Goal: Task Accomplishment & Management: Use online tool/utility

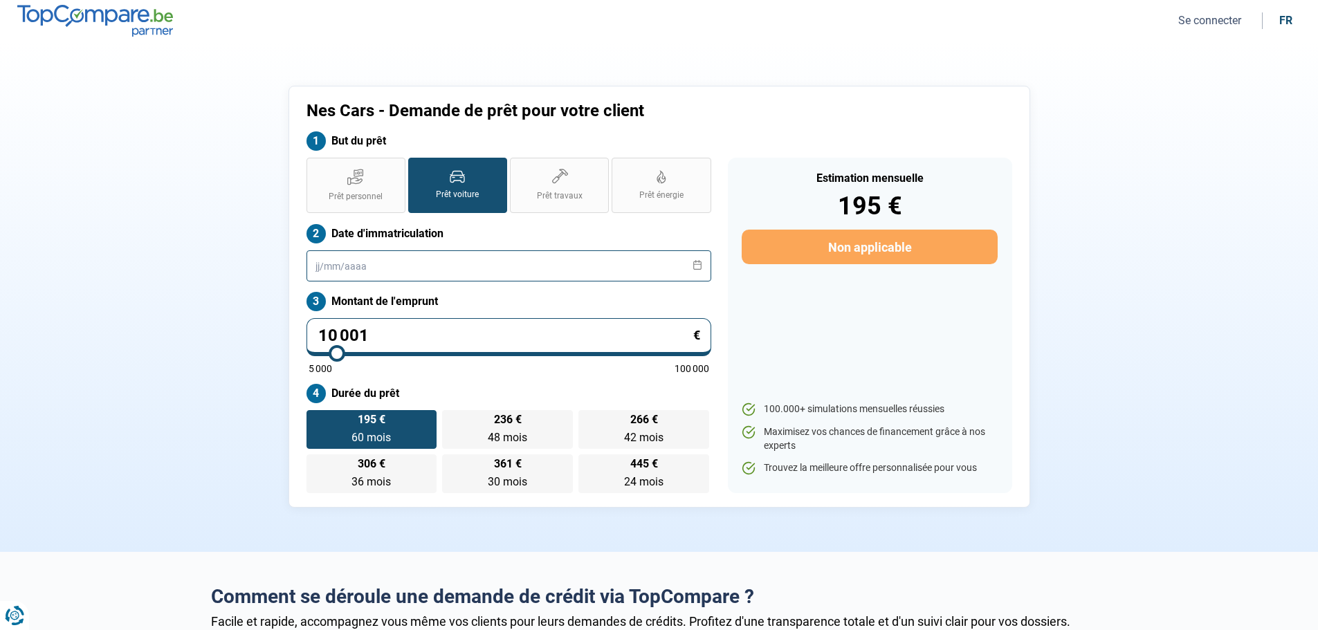
click at [400, 269] on input "text" at bounding box center [509, 265] width 405 height 31
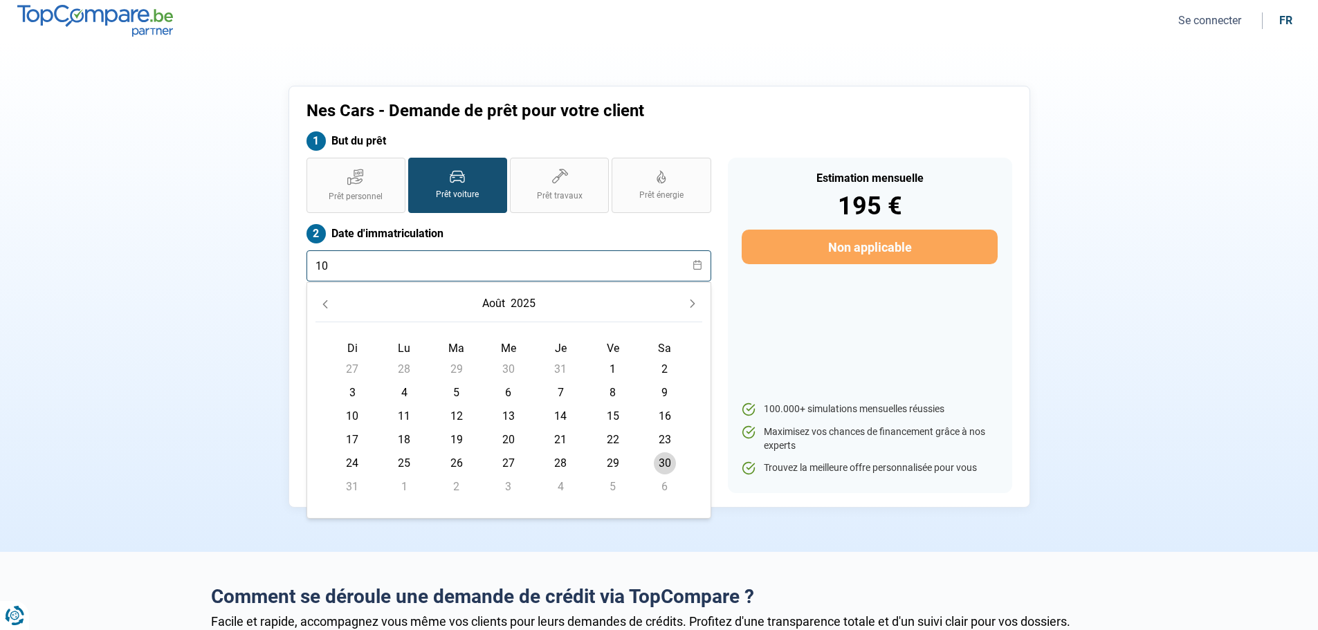
type input "10"
click at [507, 392] on span "6" at bounding box center [509, 393] width 22 height 22
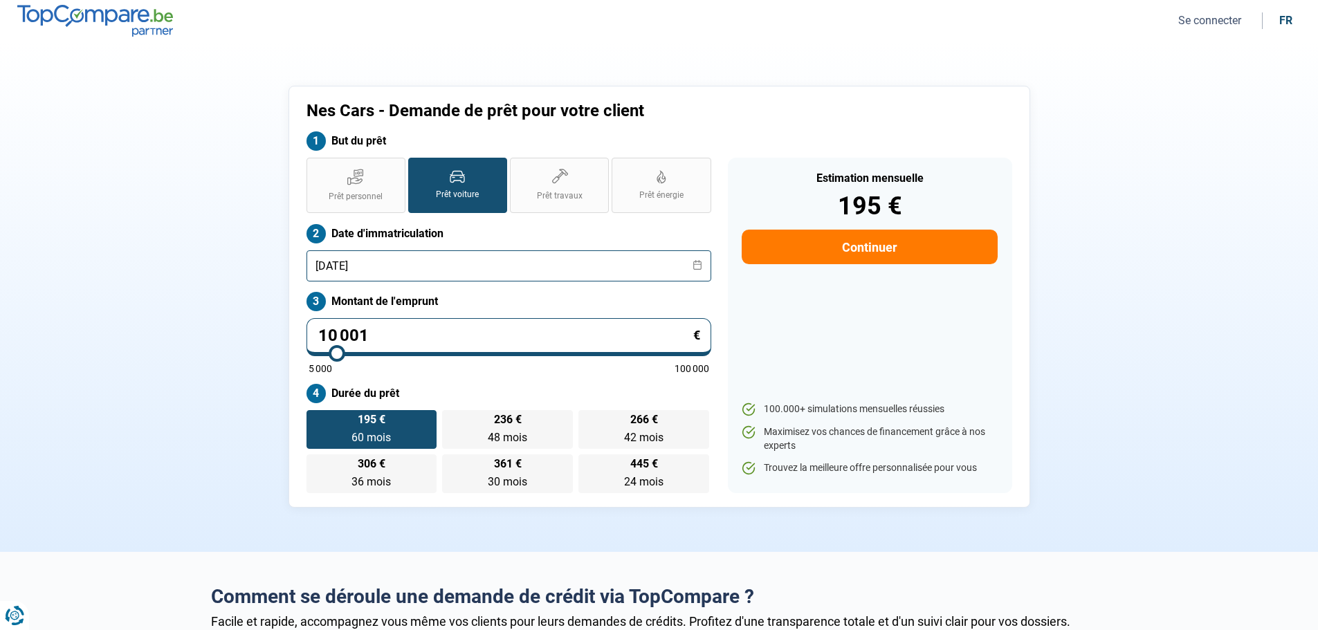
type input "[DATE]"
click at [500, 299] on label "Montant de l'emprunt" at bounding box center [509, 301] width 405 height 19
type input "44 500"
type input "44500"
click at [476, 352] on input "range" at bounding box center [509, 353] width 401 height 3
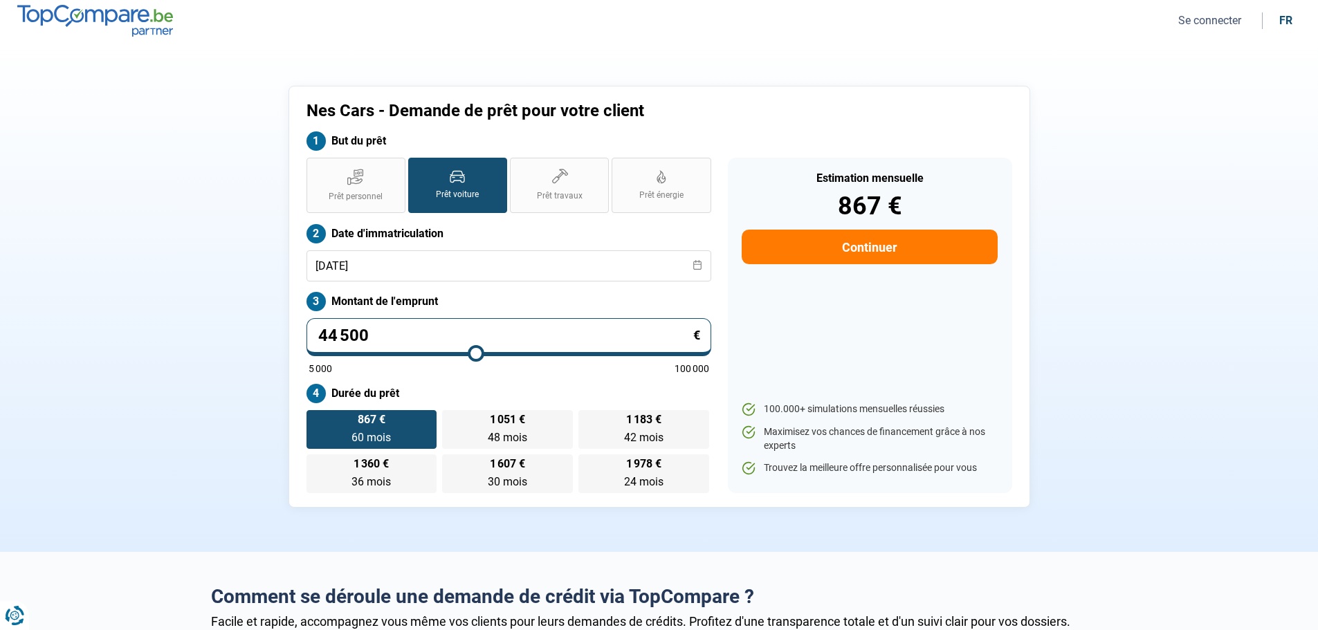
type input "28 250"
type input "28250"
click at [411, 354] on input "range" at bounding box center [509, 353] width 401 height 3
type input "20 750"
type input "20750"
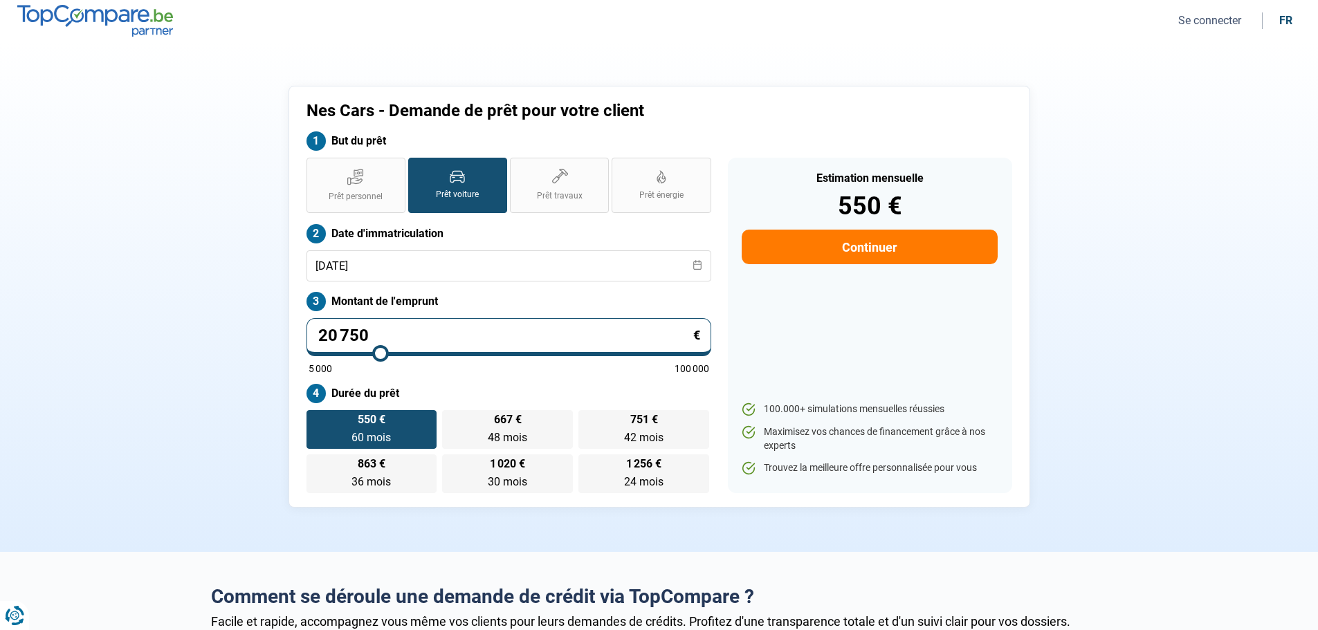
click at [381, 355] on input "range" at bounding box center [509, 353] width 401 height 3
click at [375, 355] on input "range" at bounding box center [509, 353] width 401 height 3
type input "18 000"
type input "18000"
click at [370, 355] on input "range" at bounding box center [509, 353] width 401 height 3
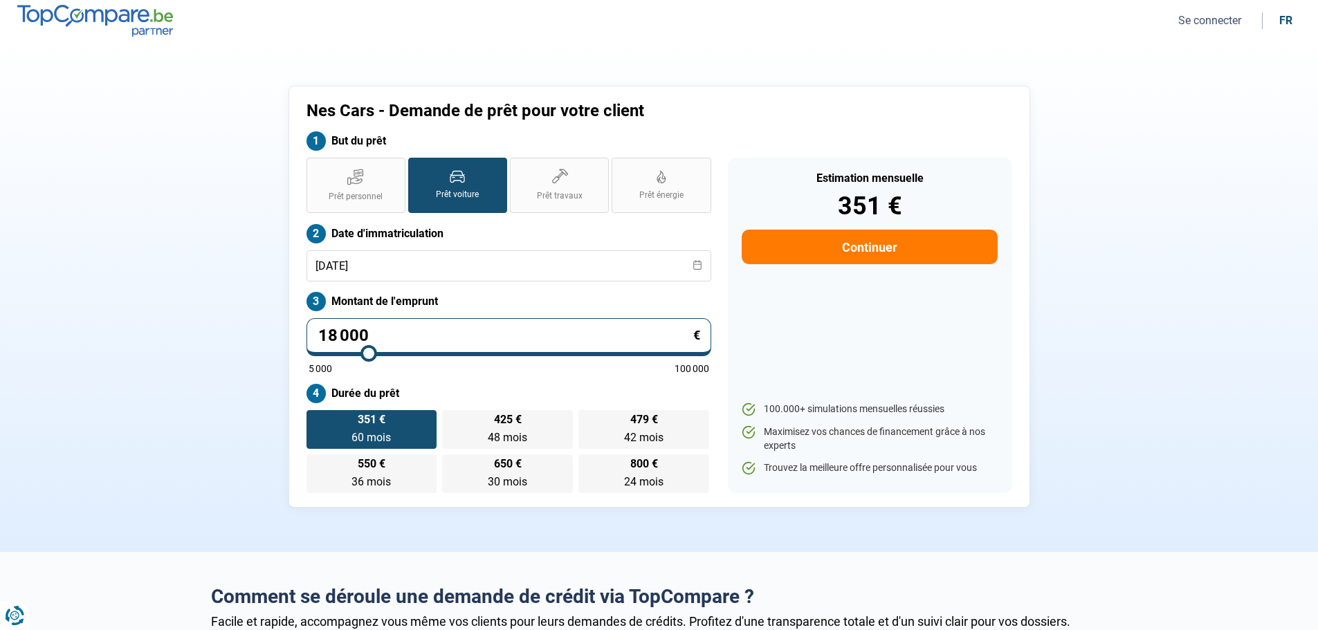
click at [374, 338] on input "18 000" at bounding box center [509, 337] width 405 height 38
type input "1 800"
type input "5000"
type input "180"
type input "5000"
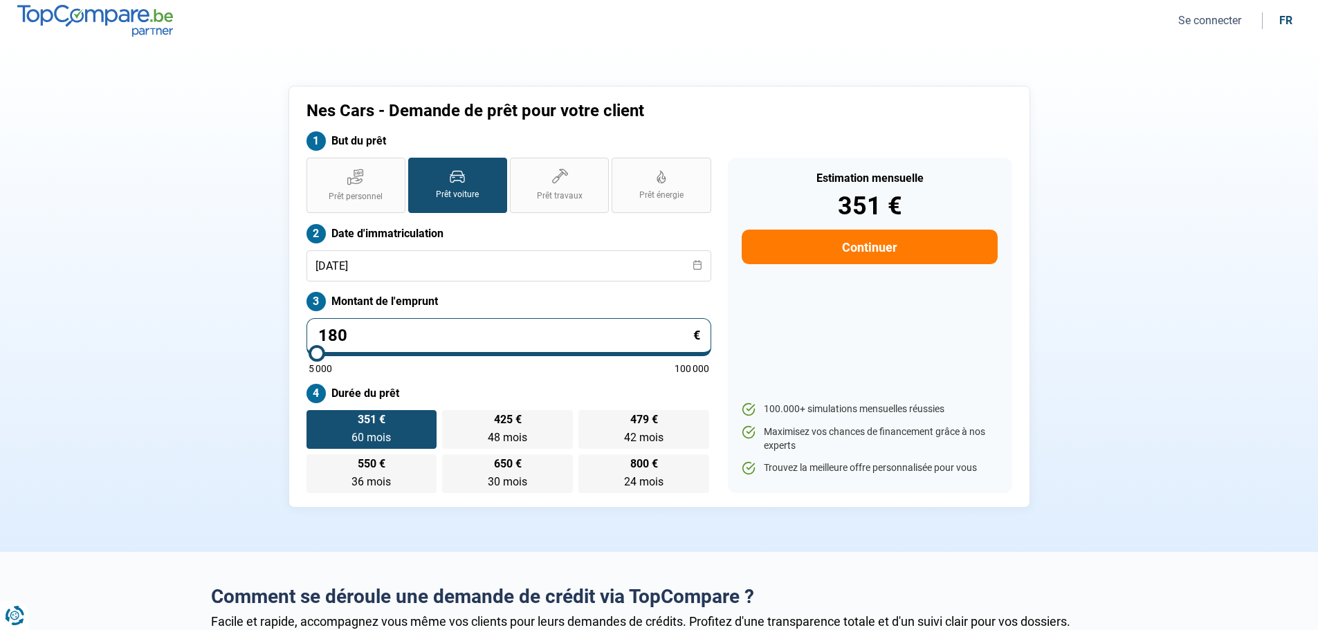
type input "18"
type input "5000"
type input "1"
type input "5000"
type input "19"
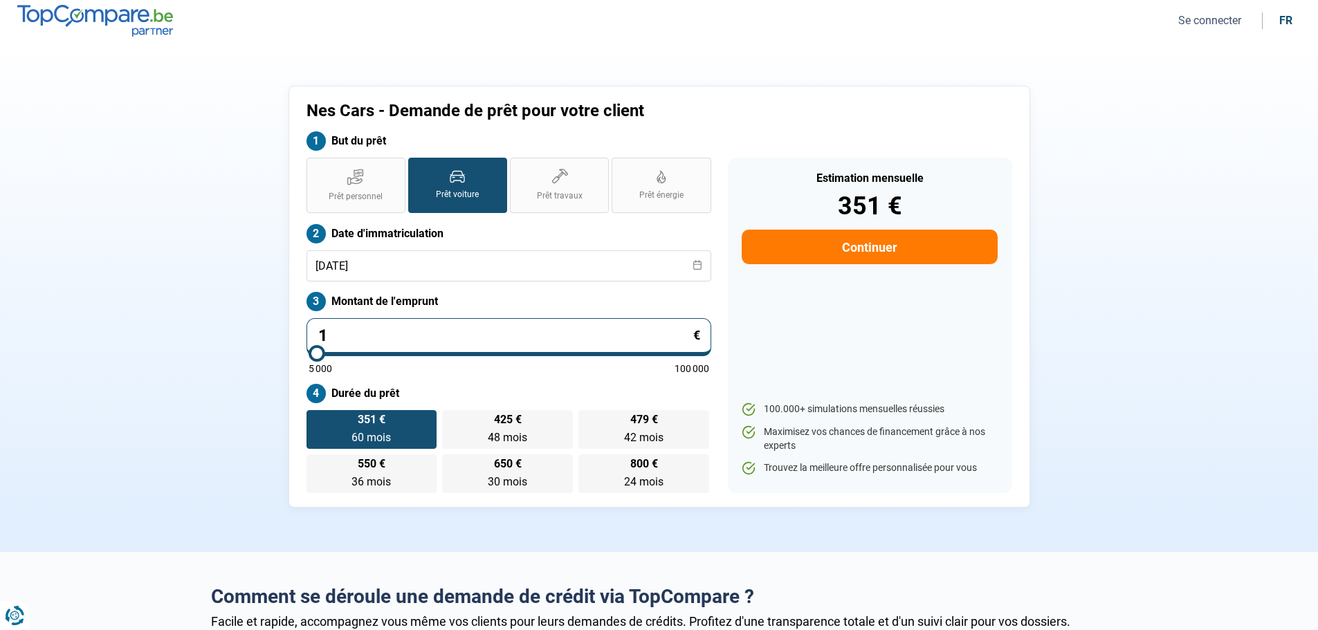
type input "5000"
type input "199"
type input "5000"
type input "1 999"
type input "5000"
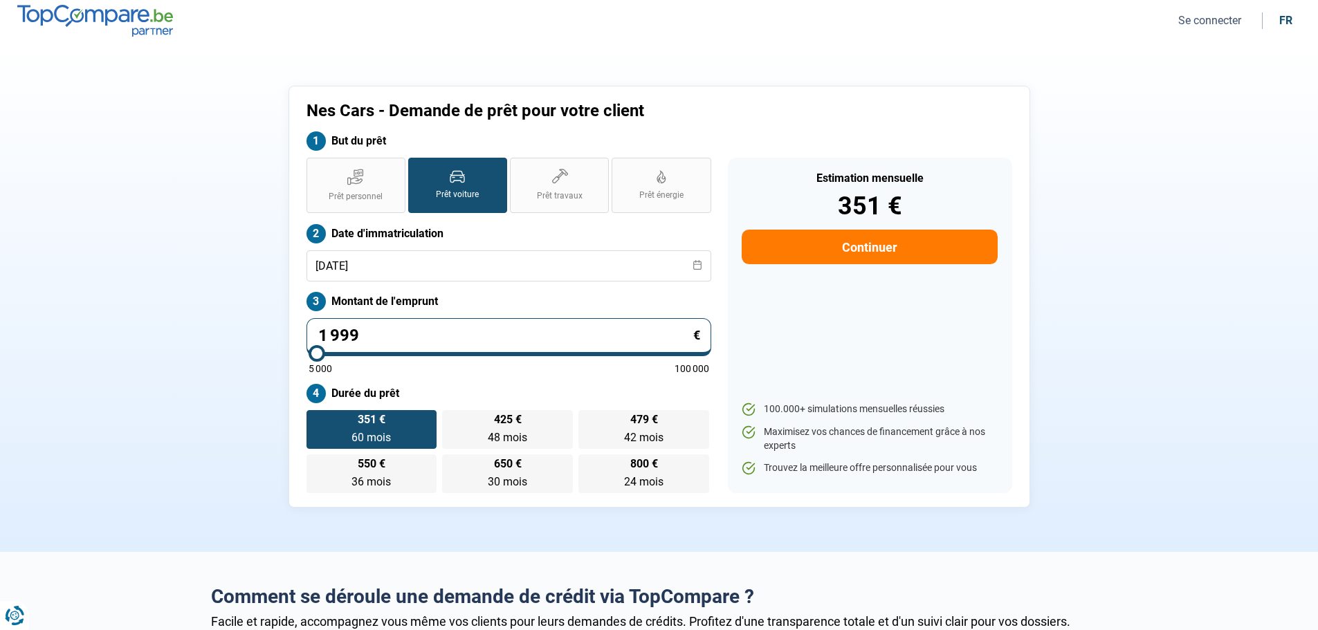
type input "19 990"
type input "20000"
type input "19 990"
type input "20000"
click at [709, 373] on div "19 990 € 5 000 100 000" at bounding box center [509, 345] width 405 height 55
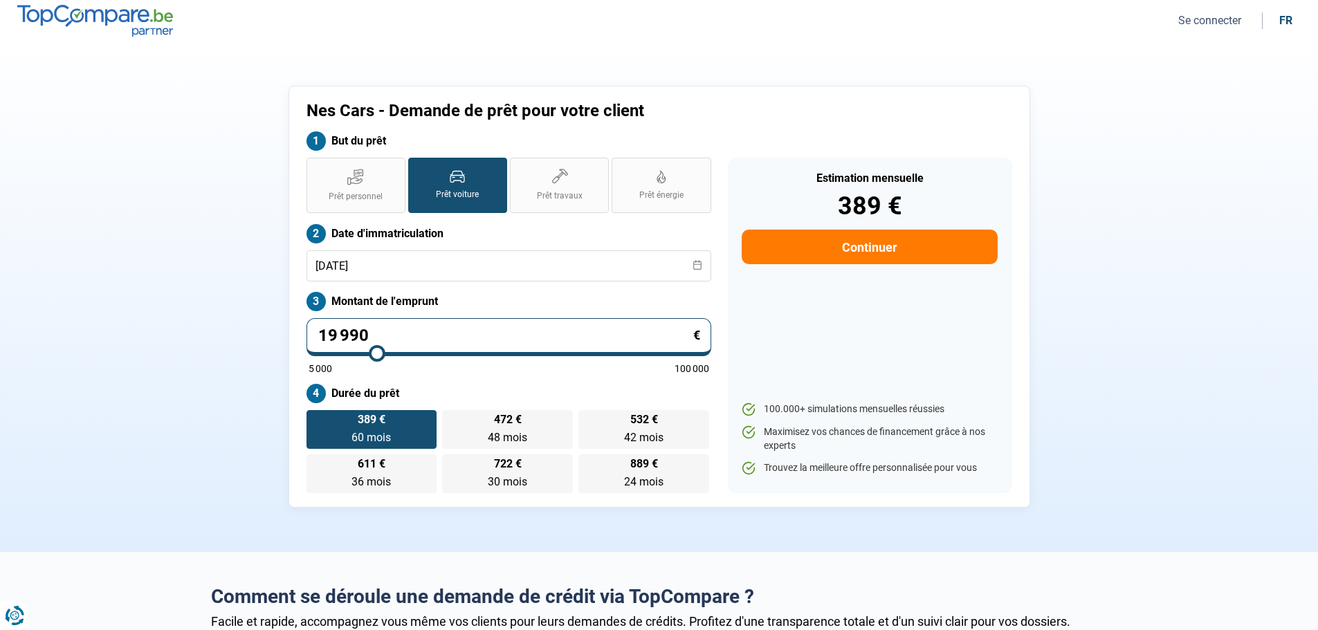
click at [211, 425] on div "Nes Cars - Demande de prêt pour votre client But du prêt Prêt personnel Prêt vo…" at bounding box center [659, 297] width 913 height 422
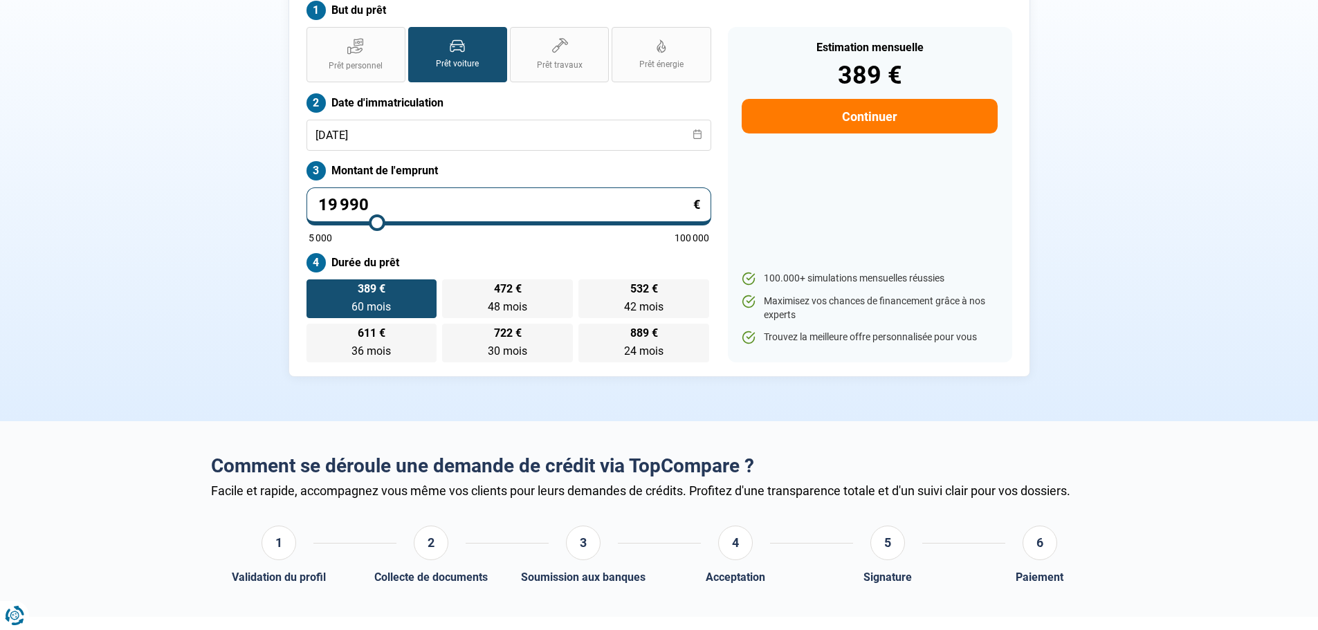
scroll to position [69, 0]
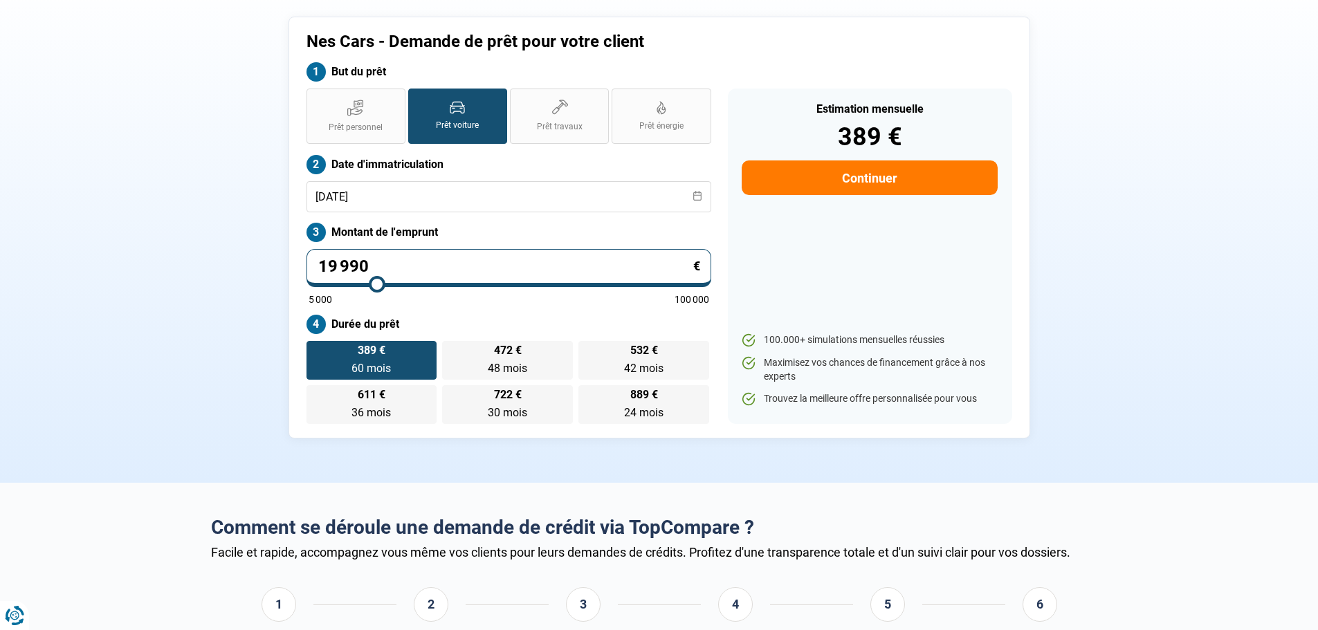
click at [428, 269] on input "19 990" at bounding box center [509, 268] width 405 height 38
type input "1 999"
type input "5000"
type input "199"
type input "5000"
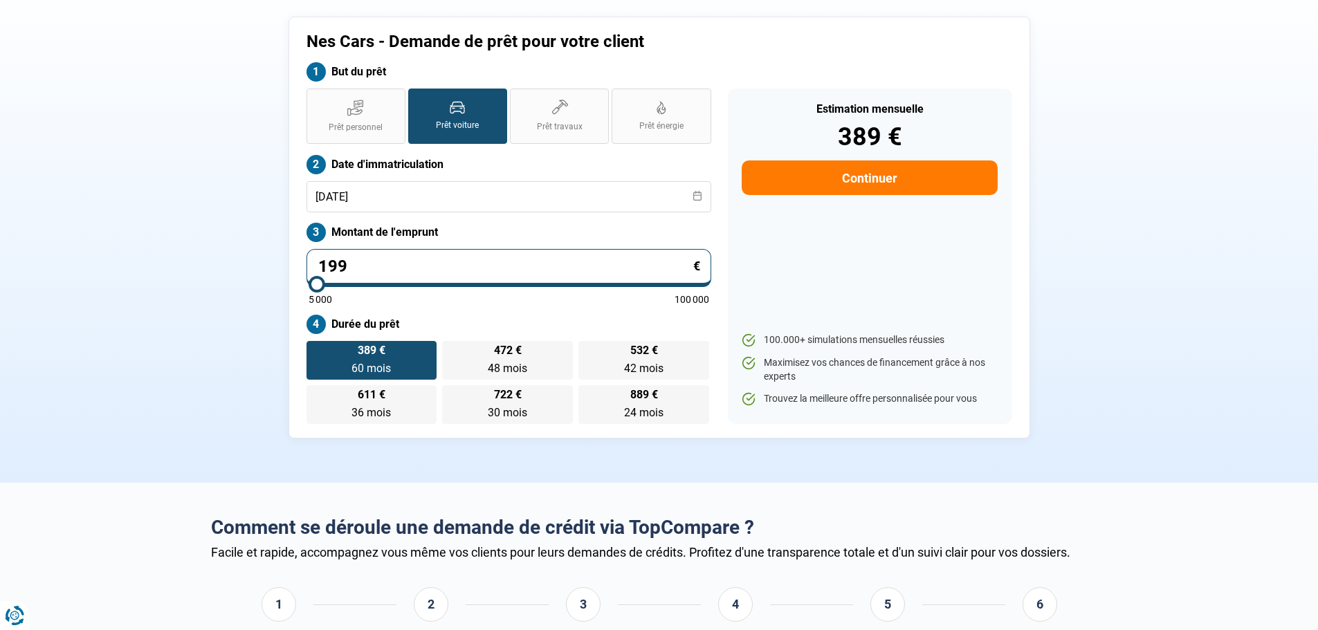
type input "19"
type input "5000"
type input "1"
type input "5000"
type input "14"
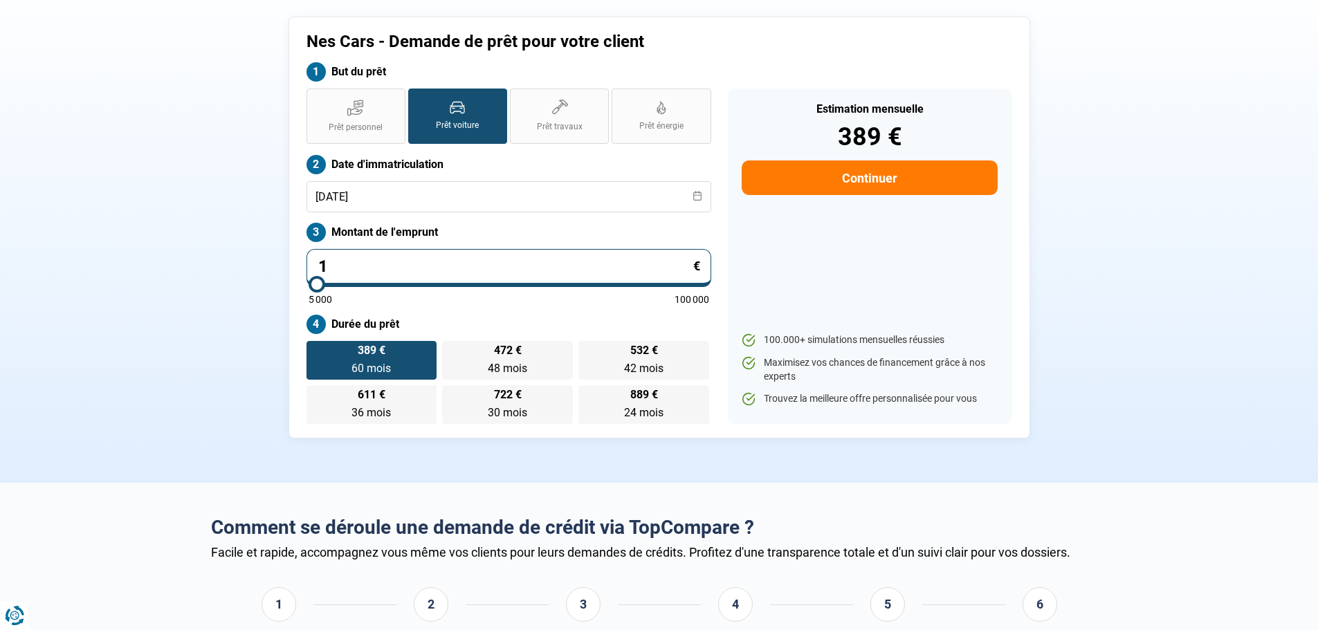
type input "5000"
type input "149"
type input "5000"
type input "1 499"
type input "5000"
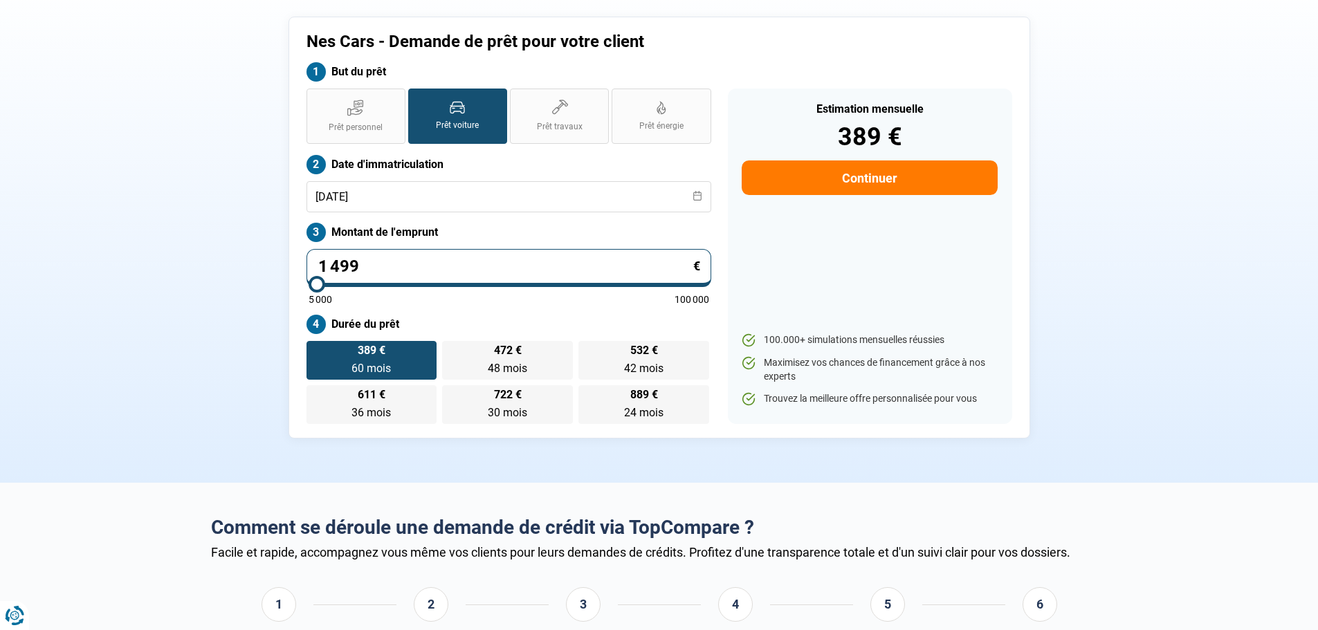
type input "14 990"
type input "15000"
type input "14 990"
type input "15000"
click at [534, 331] on label "Durée du prêt" at bounding box center [509, 324] width 405 height 19
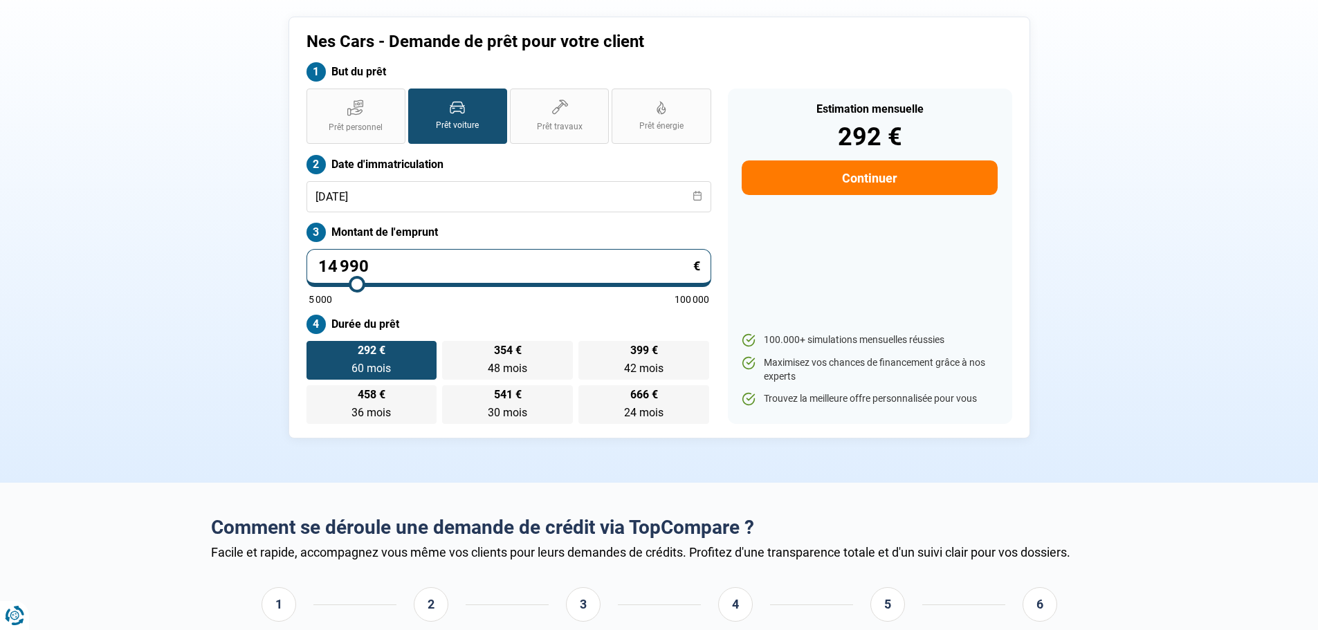
click at [252, 266] on div "Nes Cars - Demande de prêt pour votre client But du prêt Prêt personnel Prêt vo…" at bounding box center [659, 228] width 913 height 422
